Goal: Information Seeking & Learning: Learn about a topic

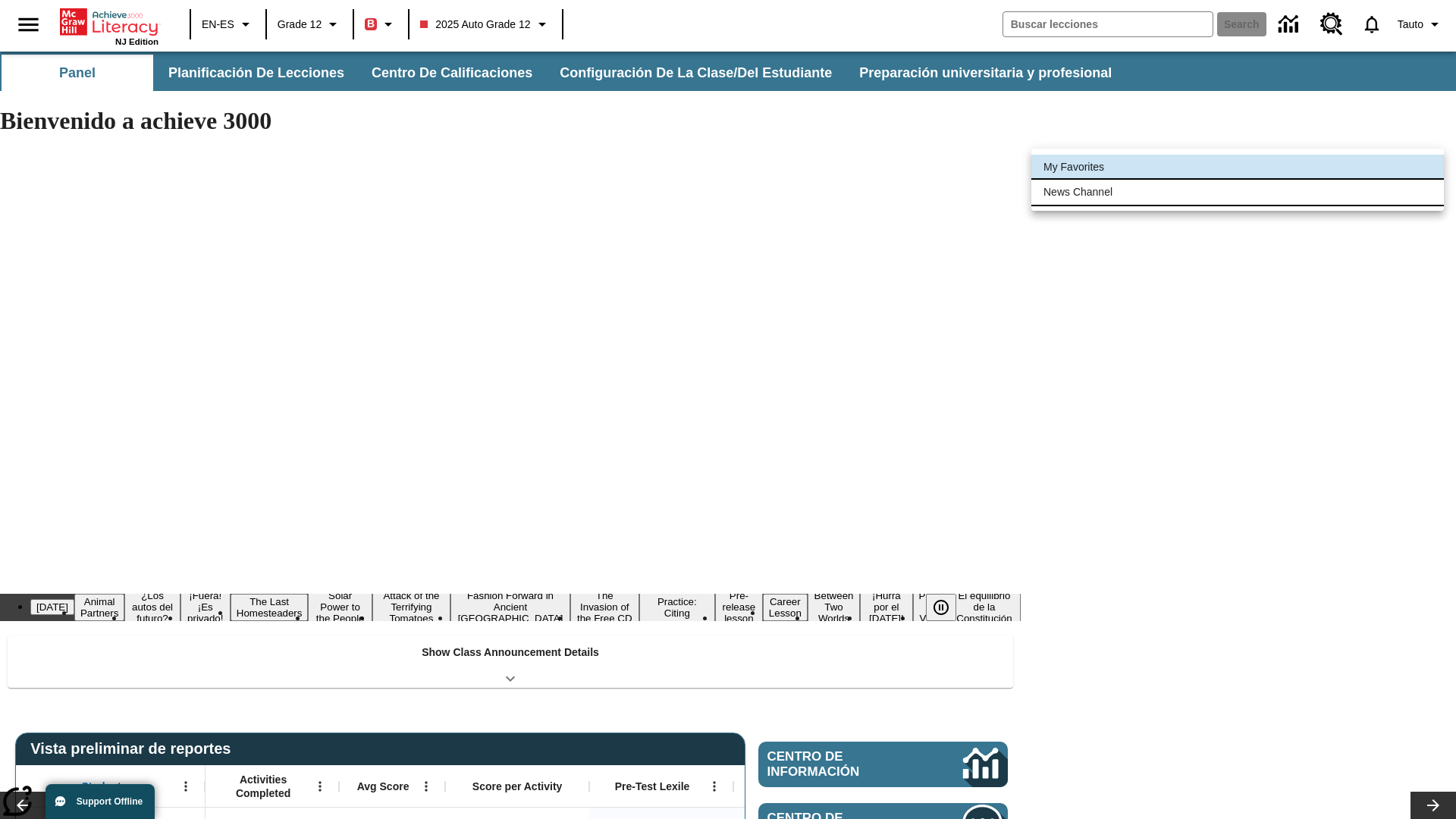
click at [1238, 192] on li "News Channel" at bounding box center [1238, 192] width 413 height 25
type input "120"
